Goal: Navigation & Orientation: Find specific page/section

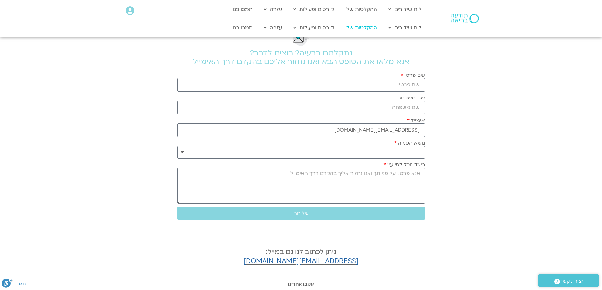
click at [370, 27] on link "ההקלטות שלי" at bounding box center [361, 28] width 38 height 12
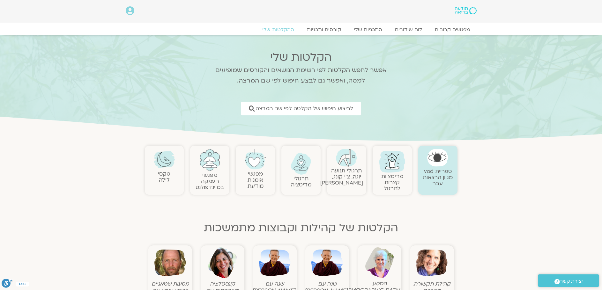
click at [212, 163] on img at bounding box center [209, 160] width 21 height 22
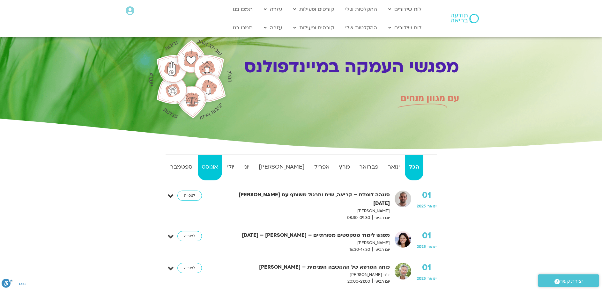
click at [222, 167] on strong "אוגוסט" at bounding box center [210, 167] width 24 height 10
